Goal: Information Seeking & Learning: Learn about a topic

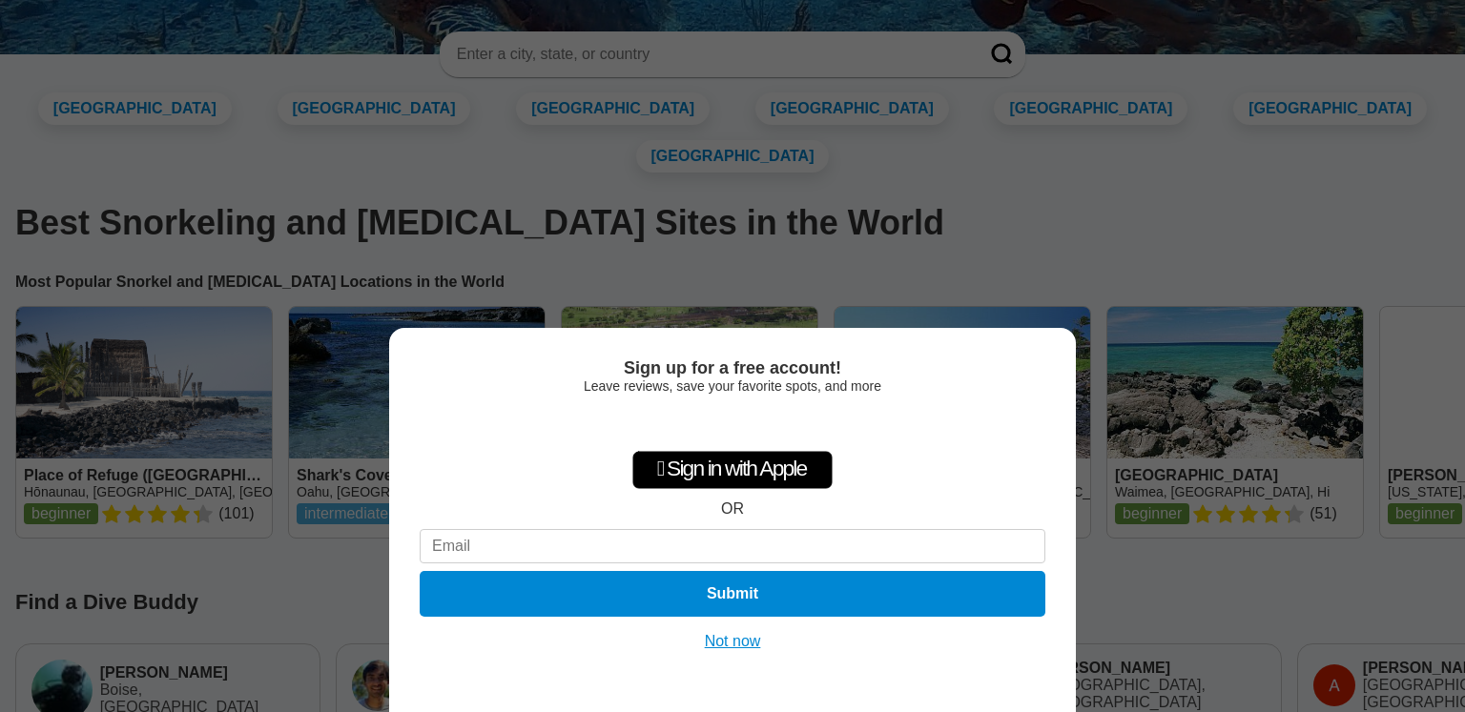
click at [744, 644] on button "Not now" at bounding box center [733, 641] width 68 height 19
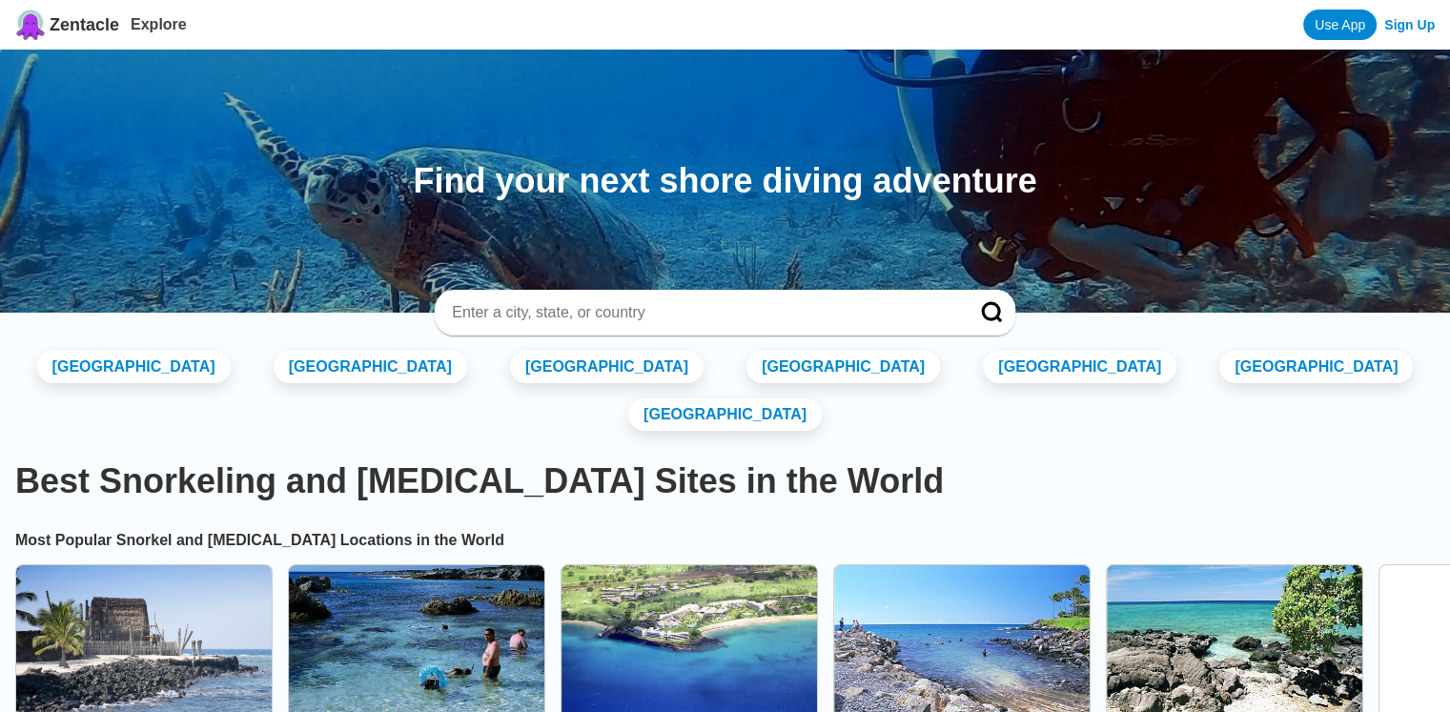
click at [605, 298] on div at bounding box center [725, 313] width 580 height 46
click at [586, 303] on input at bounding box center [701, 312] width 503 height 19
type input "v"
type input "cat ba"
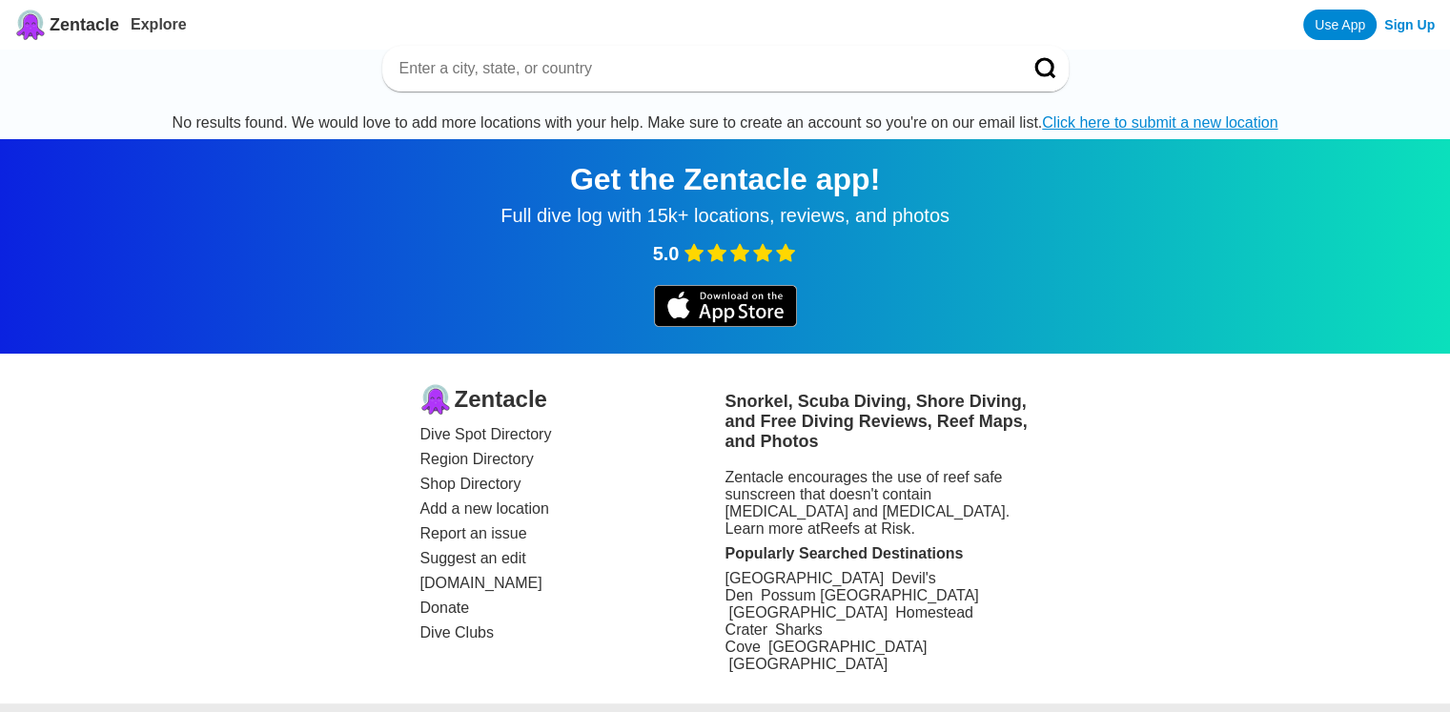
click at [510, 62] on input at bounding box center [703, 68] width 610 height 19
type input "vietnam"
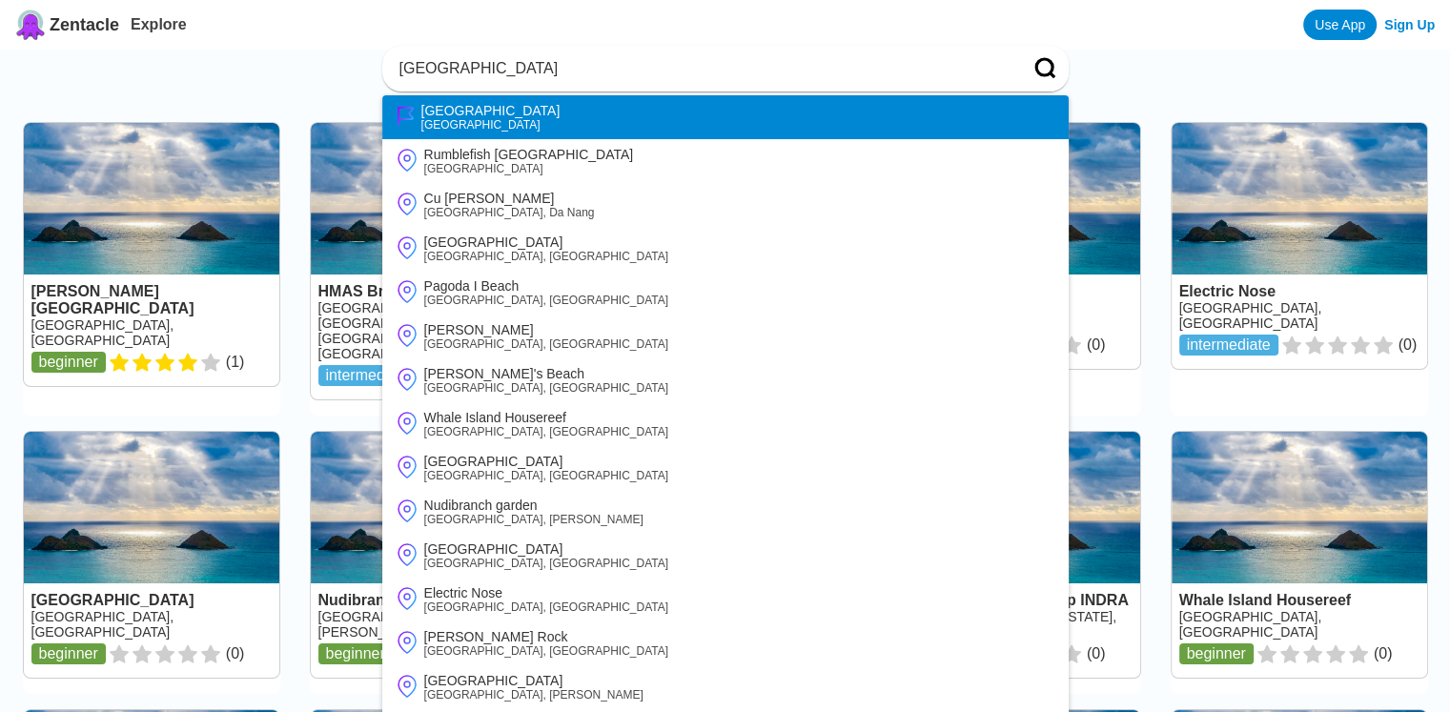
click at [454, 117] on div "Vietnam" at bounding box center [490, 110] width 139 height 15
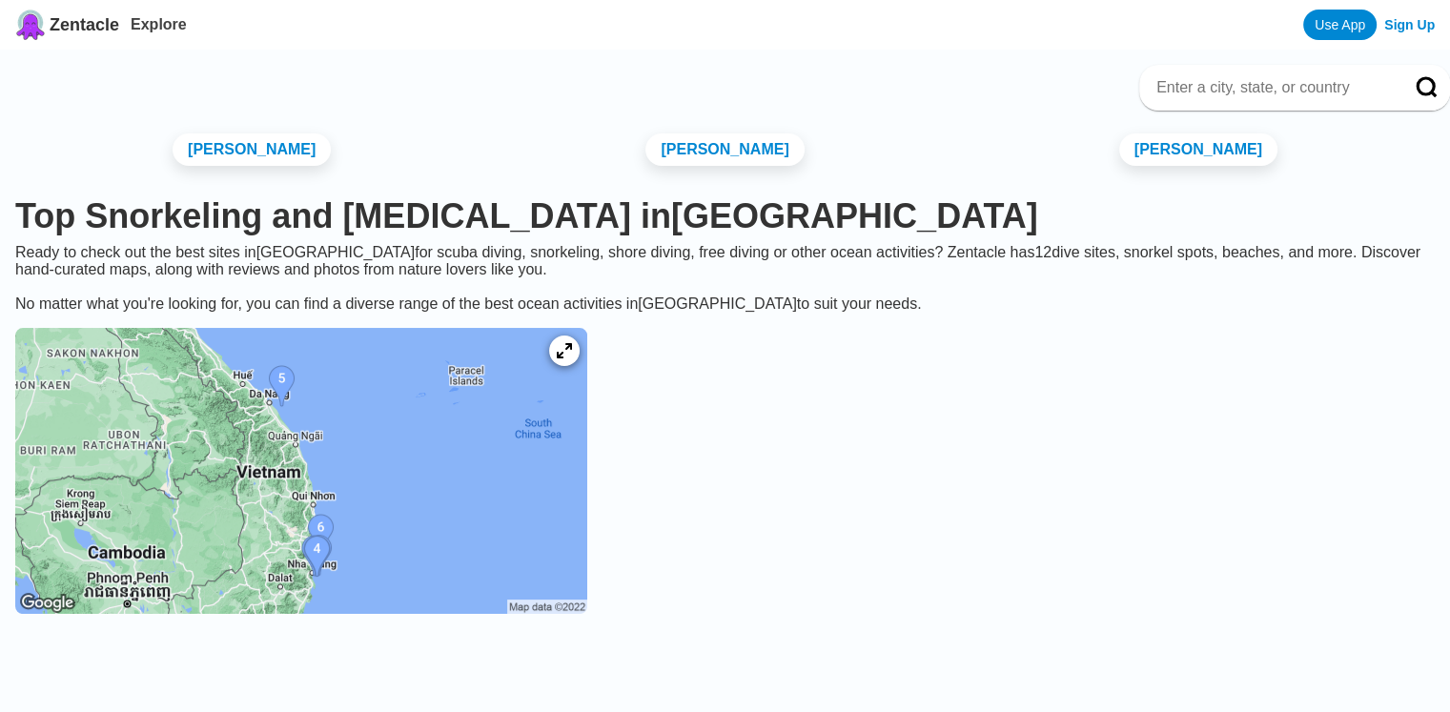
click at [488, 514] on img at bounding box center [301, 471] width 572 height 286
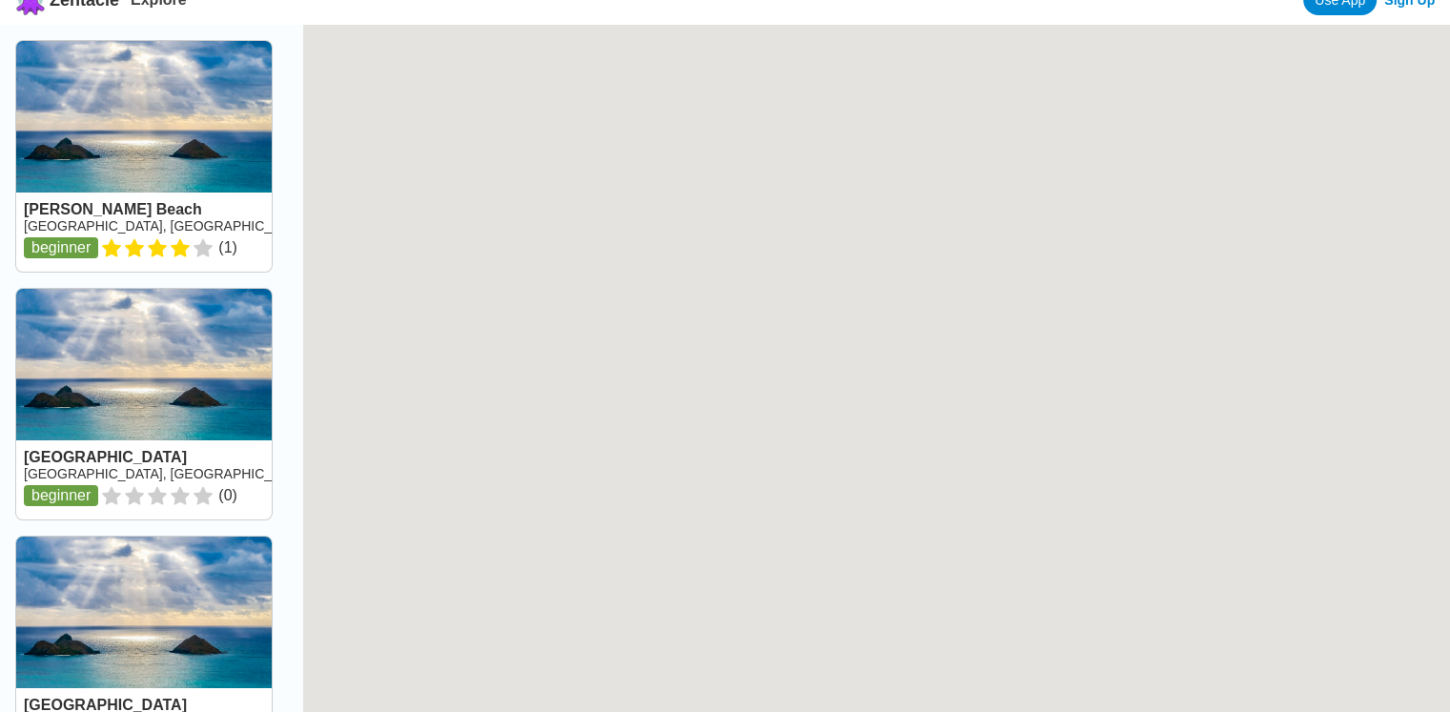
scroll to position [11, 0]
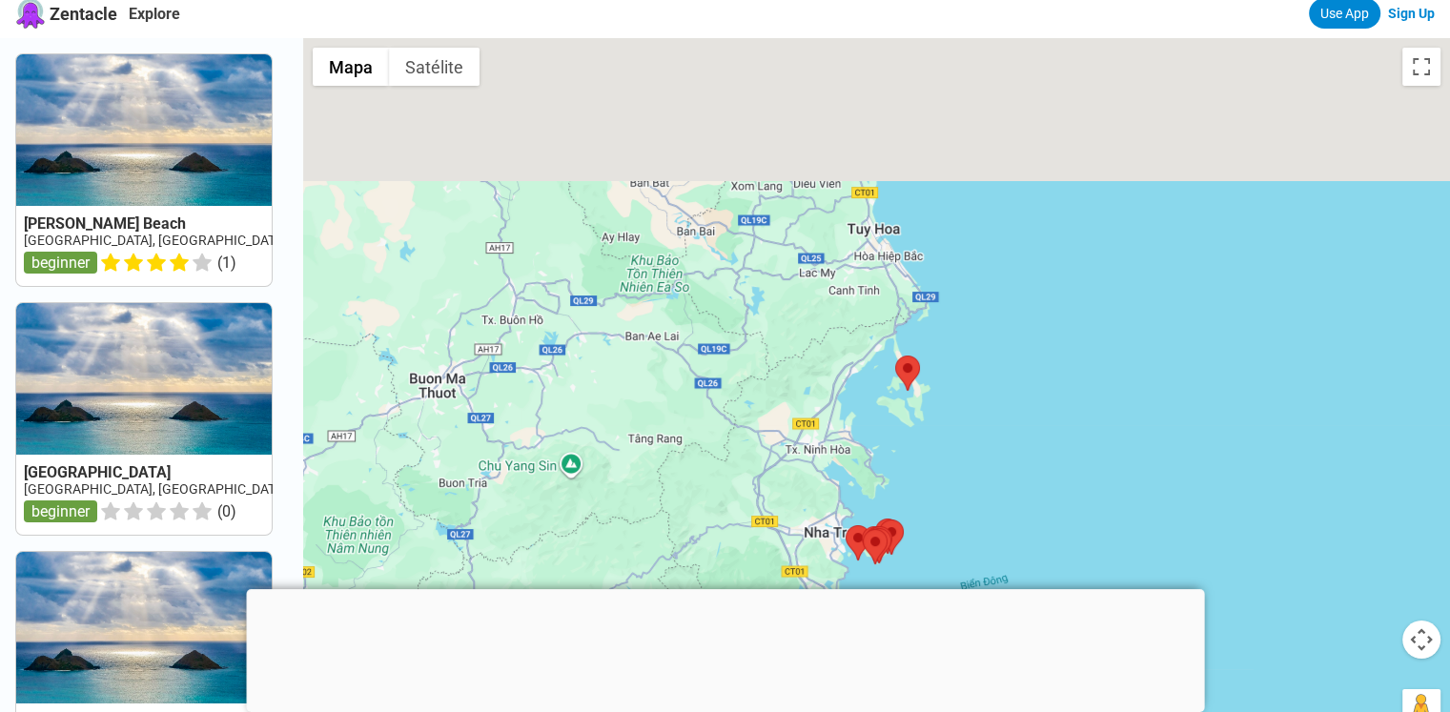
drag, startPoint x: 974, startPoint y: 160, endPoint x: 942, endPoint y: 413, distance: 254.6
click at [942, 413] on div at bounding box center [876, 394] width 1147 height 712
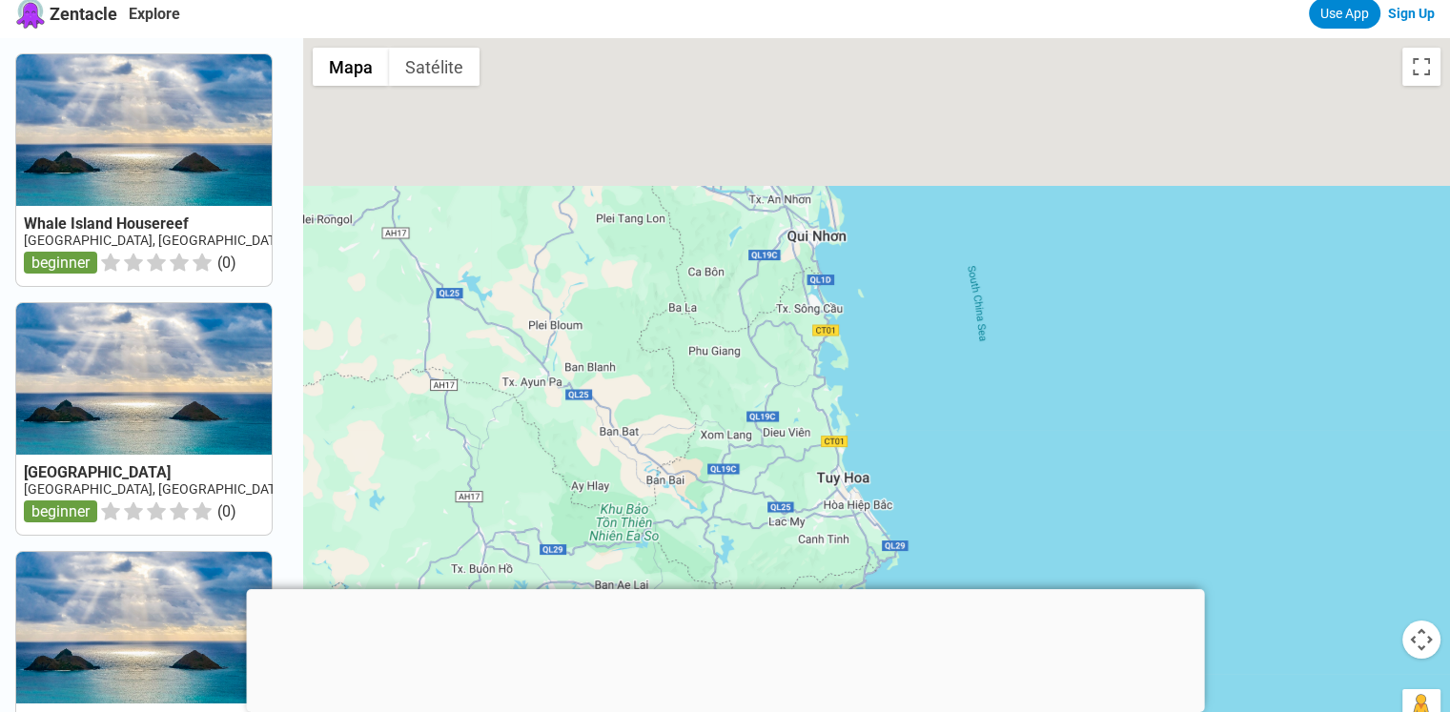
drag, startPoint x: 892, startPoint y: 116, endPoint x: 854, endPoint y: 405, distance: 291.3
click at [854, 405] on div at bounding box center [876, 394] width 1147 height 712
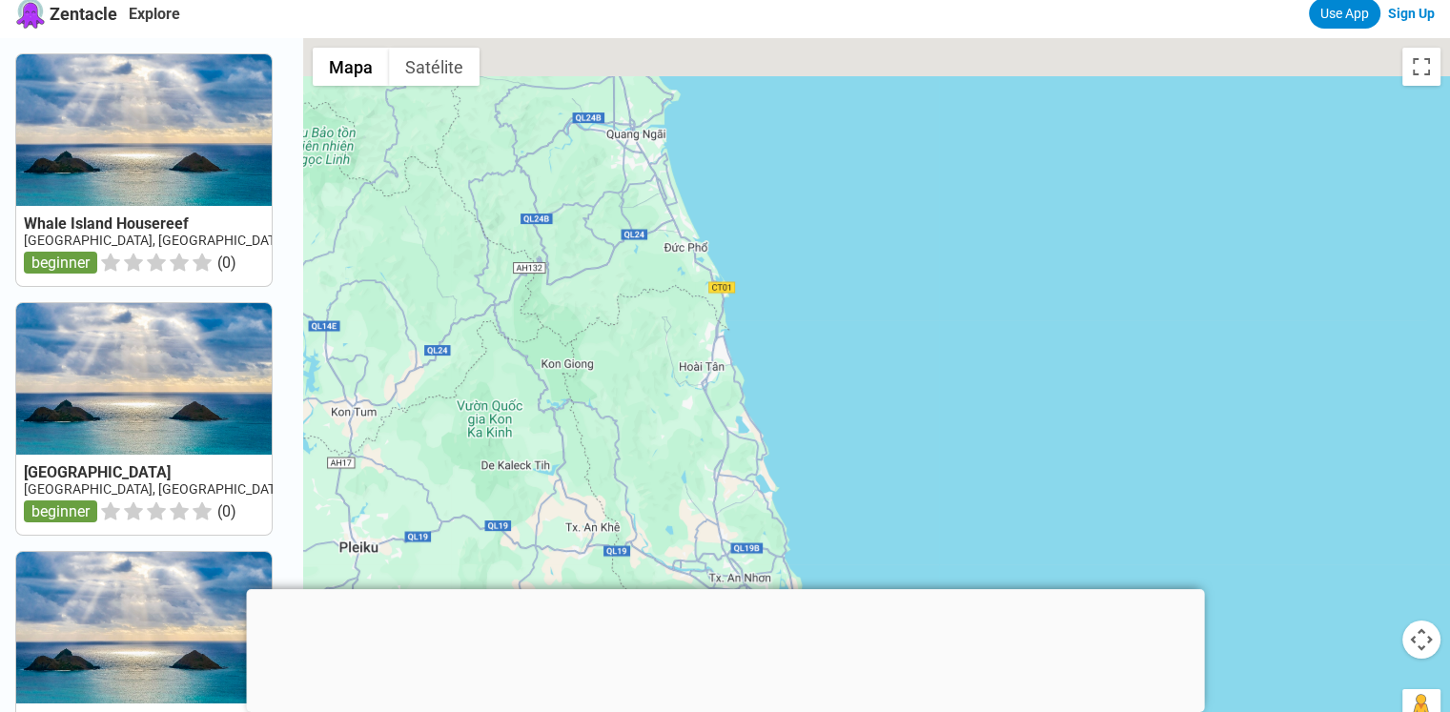
drag, startPoint x: 851, startPoint y: 222, endPoint x: 833, endPoint y: 468, distance: 246.6
click at [833, 468] on div at bounding box center [876, 394] width 1147 height 712
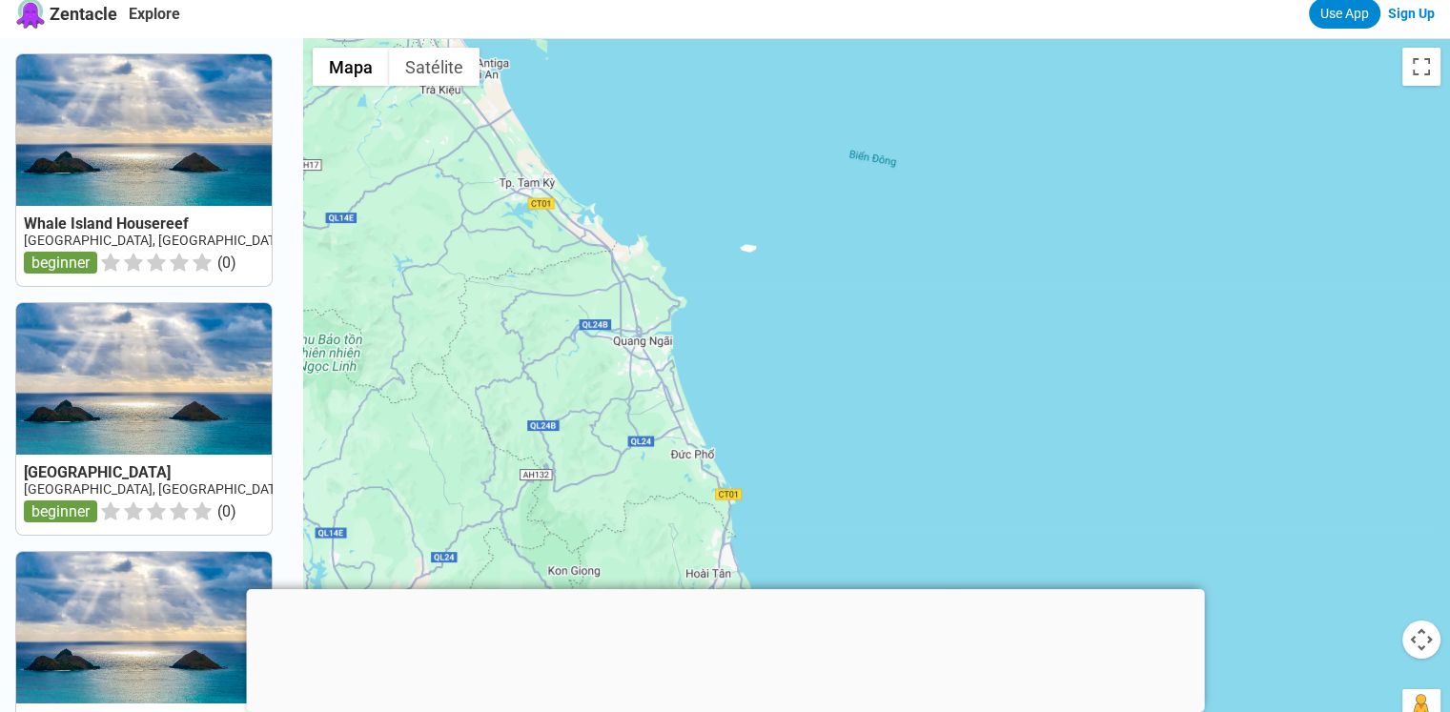
drag, startPoint x: 798, startPoint y: 184, endPoint x: 830, endPoint y: 409, distance: 227.2
click at [832, 410] on div at bounding box center [876, 394] width 1147 height 712
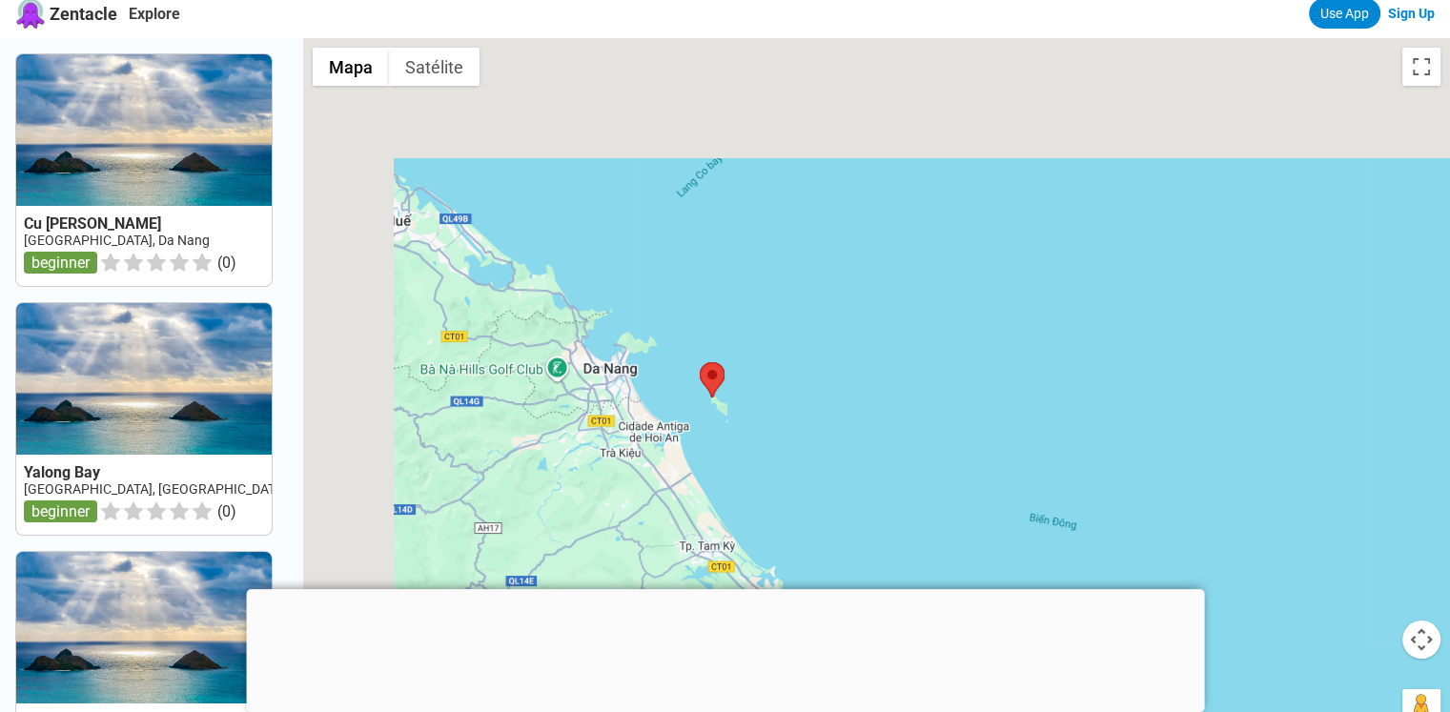
drag, startPoint x: 636, startPoint y: 160, endPoint x: 816, endPoint y: 380, distance: 283.9
click at [816, 380] on div at bounding box center [876, 394] width 1147 height 712
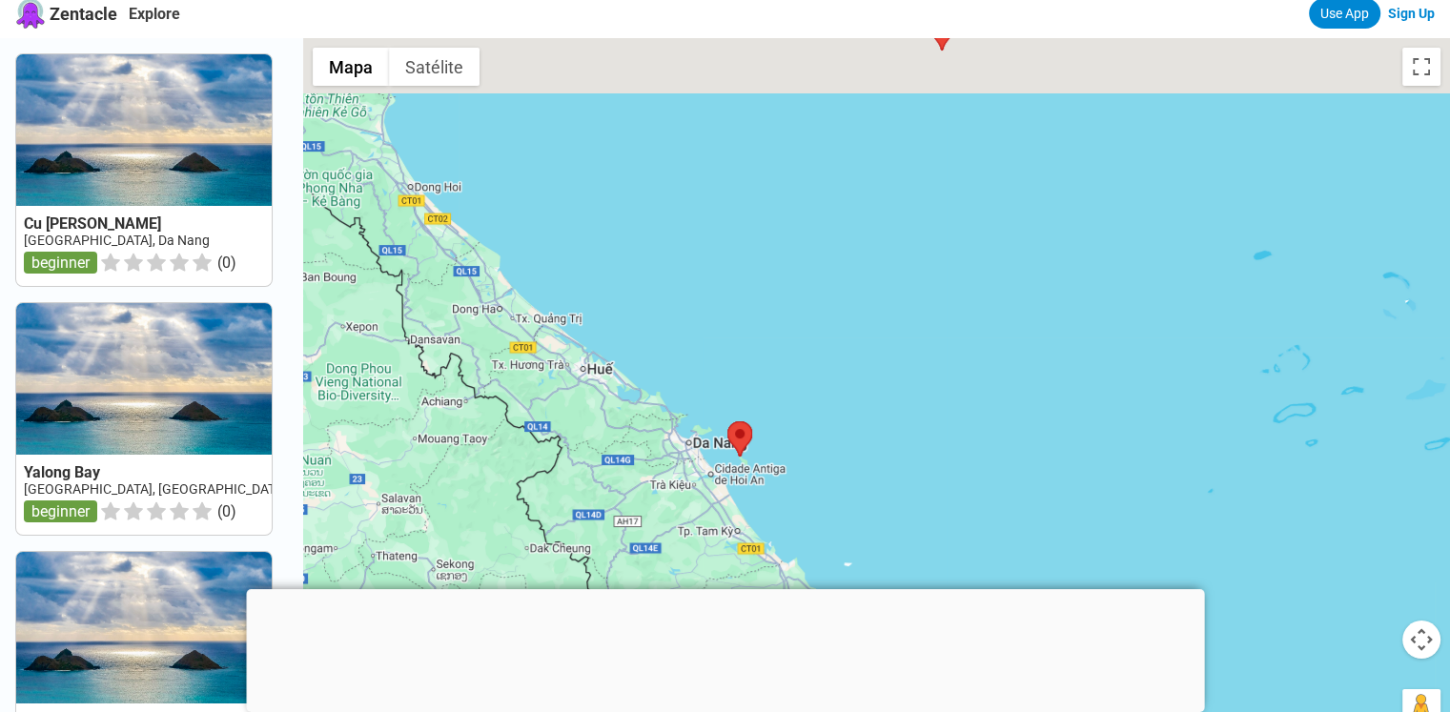
drag, startPoint x: 625, startPoint y: 231, endPoint x: 721, endPoint y: 500, distance: 285.6
click at [721, 500] on div at bounding box center [876, 394] width 1147 height 712
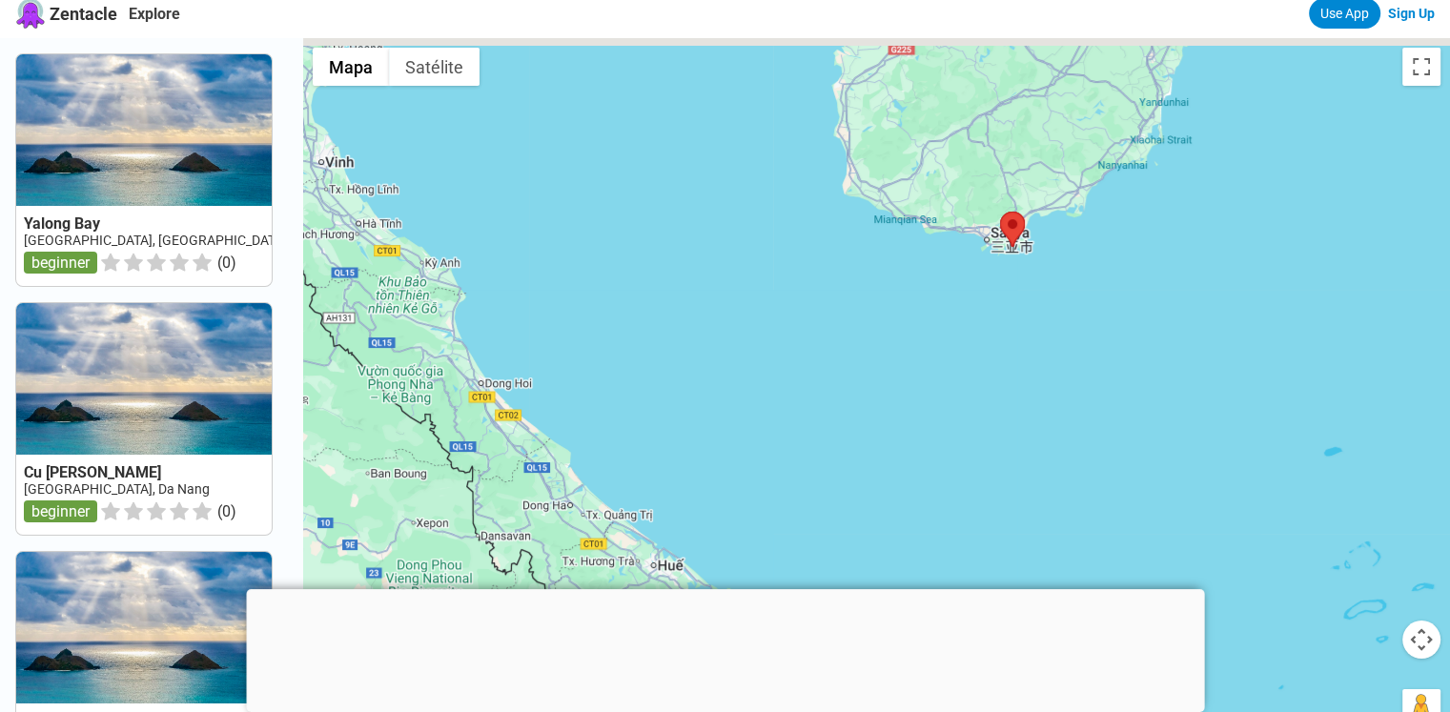
drag, startPoint x: 755, startPoint y: 356, endPoint x: 862, endPoint y: 560, distance: 230.3
click at [864, 562] on div at bounding box center [876, 394] width 1147 height 712
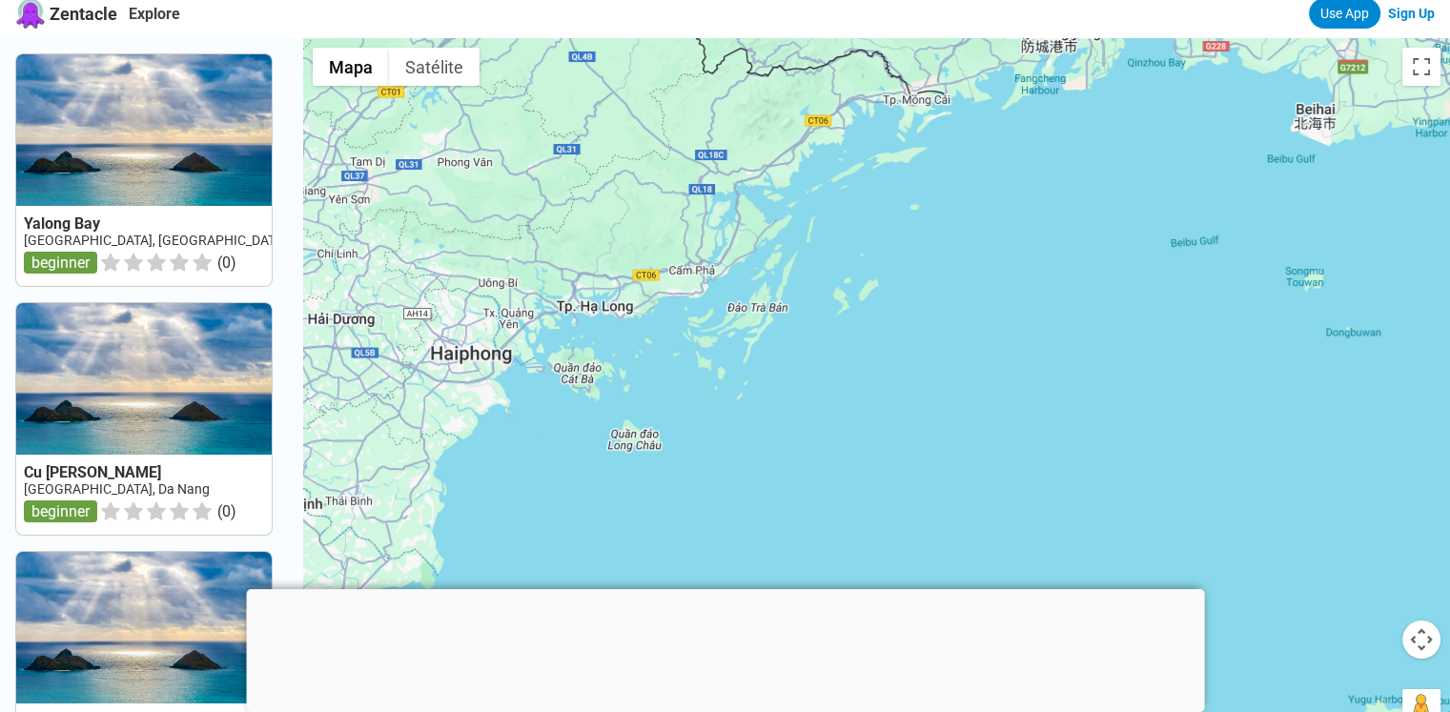
drag, startPoint x: 606, startPoint y: 255, endPoint x: 704, endPoint y: 310, distance: 111.9
click at [704, 310] on div at bounding box center [876, 394] width 1147 height 712
